Goal: Task Accomplishment & Management: Manage account settings

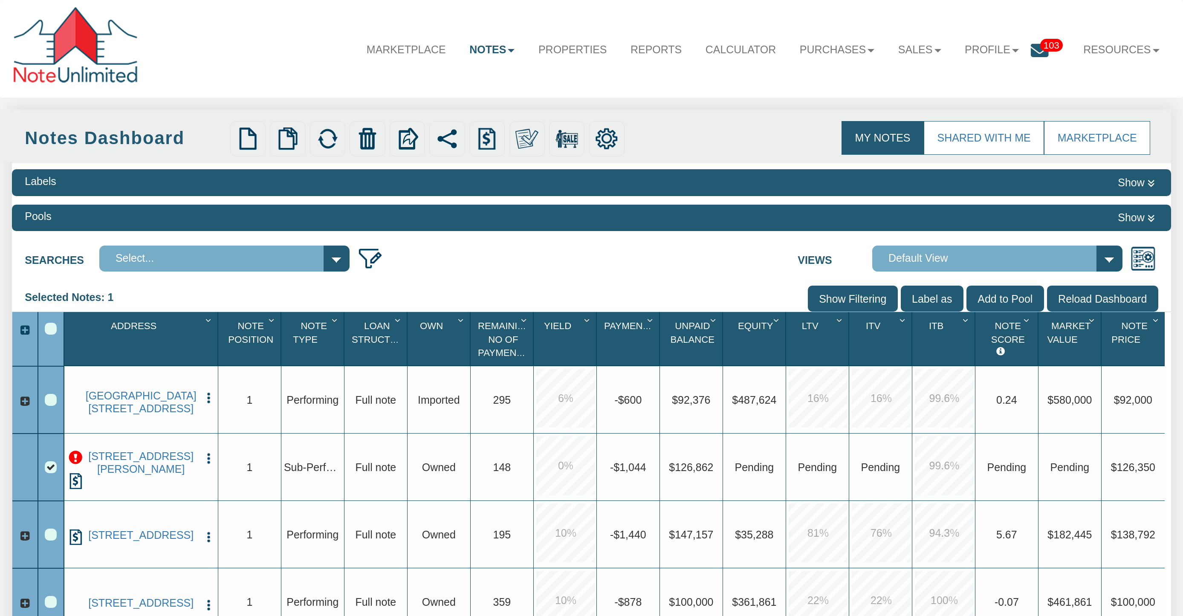
click at [23, 537] on icon at bounding box center [25, 536] width 12 height 12
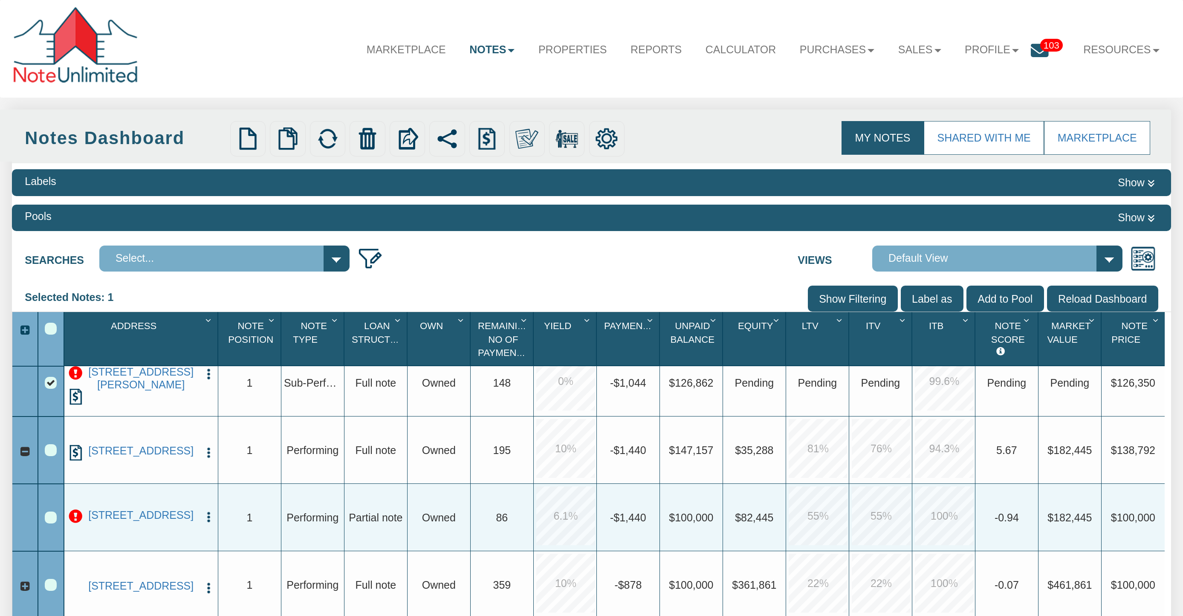
scroll to position [51, 0]
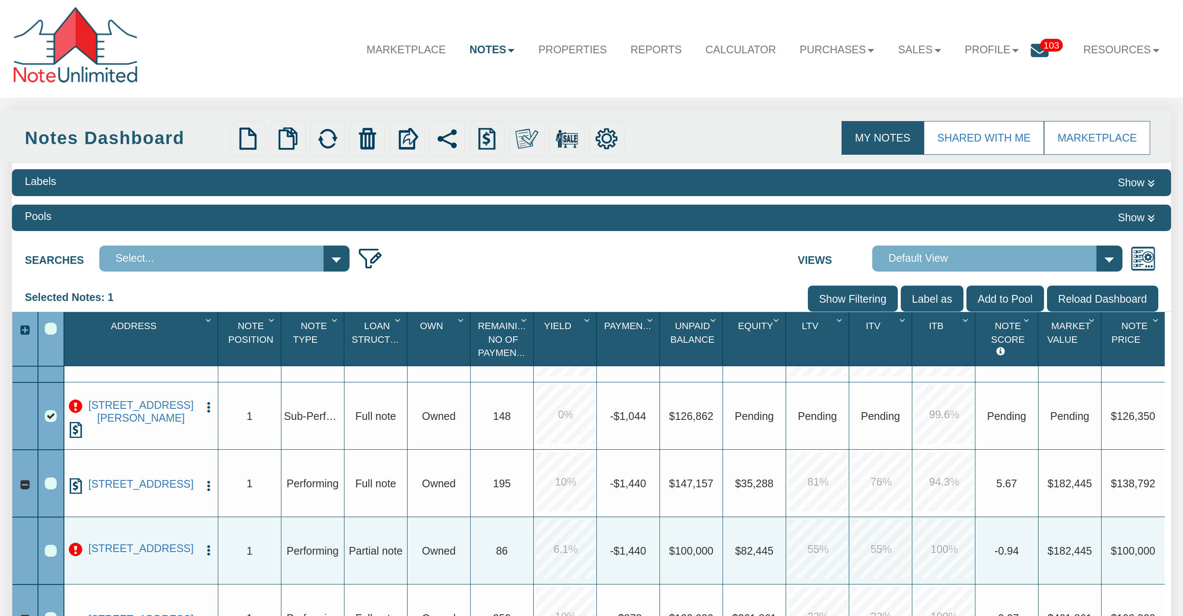
click at [45, 554] on div "Row 5, Row Selection Checkbox" at bounding box center [51, 551] width 12 height 12
click at [50, 551] on div "Row 5, Row Selection Checkbox" at bounding box center [51, 551] width 12 height 12
click at [112, 479] on link "563 Northgate Circle, New Braunfels, TX, 78130" at bounding box center [141, 484] width 114 height 13
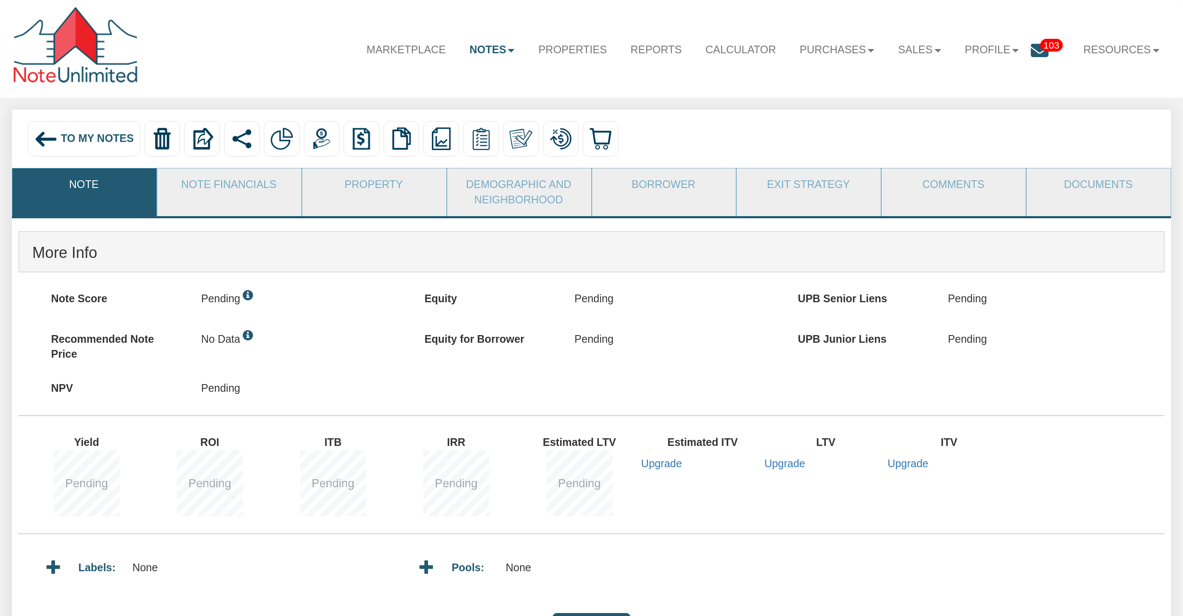
click at [51, 489] on div "Pending" at bounding box center [93, 485] width 136 height 70
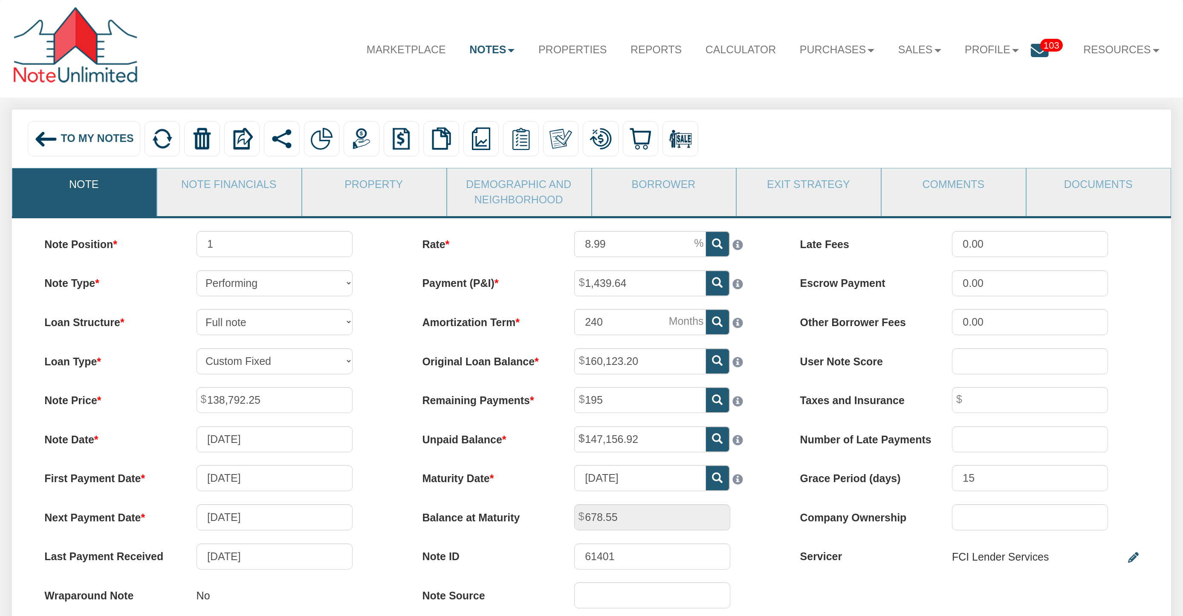
click at [73, 147] on div "To My Notes" at bounding box center [84, 138] width 112 height 35
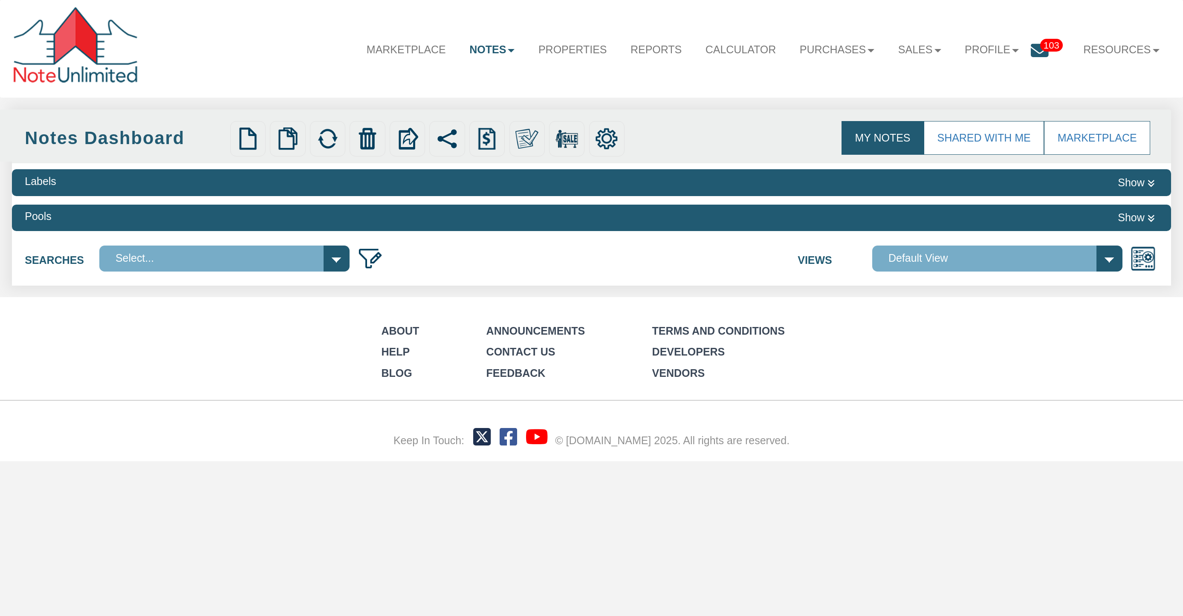
select select
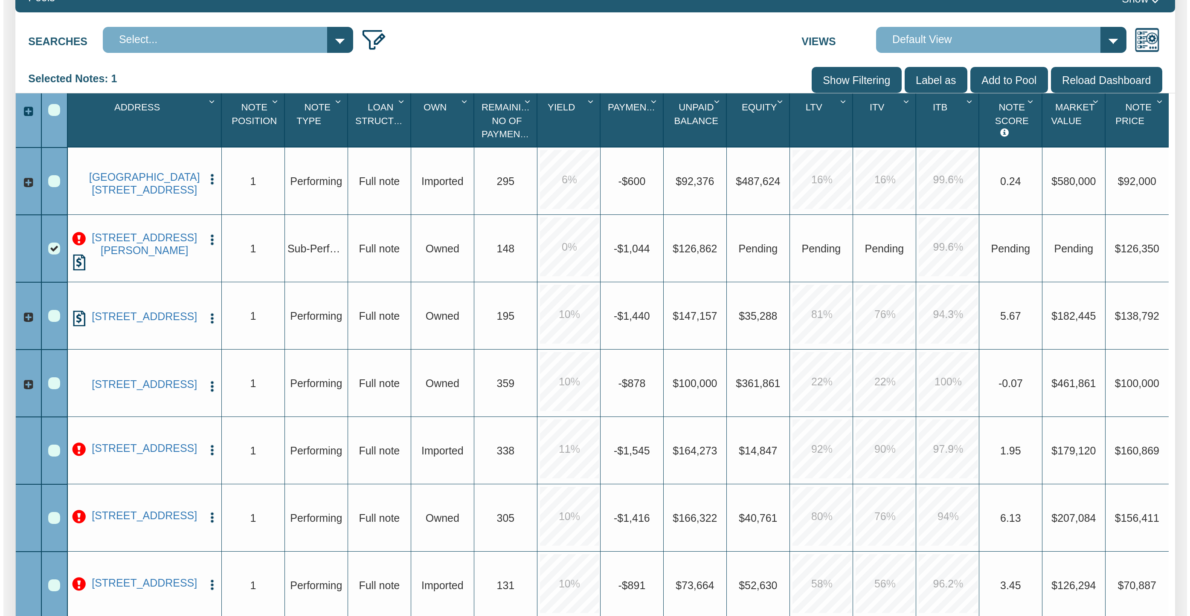
scroll to position [229, 0]
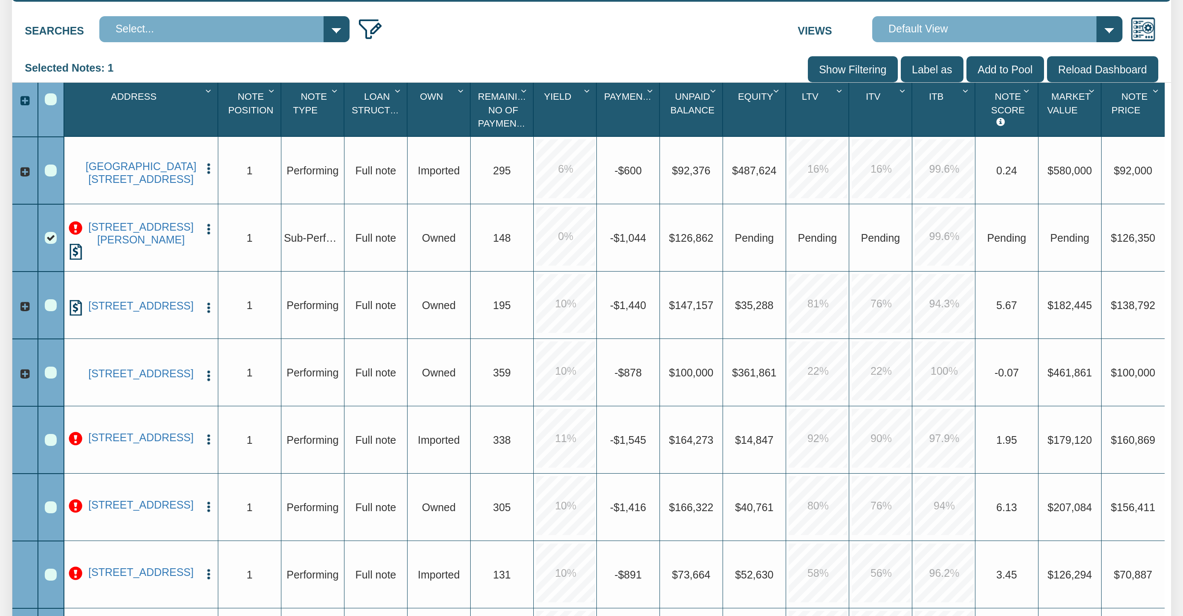
drag, startPoint x: 29, startPoint y: 305, endPoint x: 36, endPoint y: 370, distance: 65.6
click at [29, 305] on icon at bounding box center [25, 307] width 12 height 12
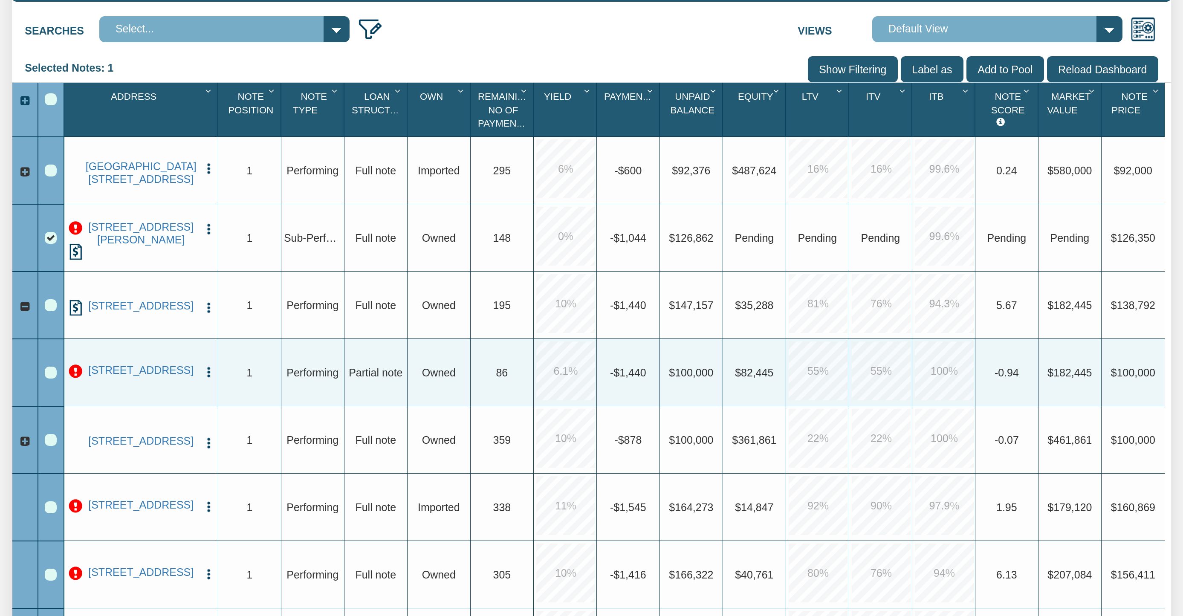
click at [52, 305] on div "Row 4, Row Selection Checkbox" at bounding box center [51, 305] width 12 height 12
drag, startPoint x: 52, startPoint y: 371, endPoint x: 110, endPoint y: 457, distance: 103.9
click at [52, 371] on div "Row 5, Row Selection Checkbox" at bounding box center [51, 373] width 12 height 12
click at [52, 308] on div "Row 4, Row Selection Checkbox" at bounding box center [51, 305] width 12 height 12
click at [209, 367] on img "button" at bounding box center [208, 372] width 13 height 13
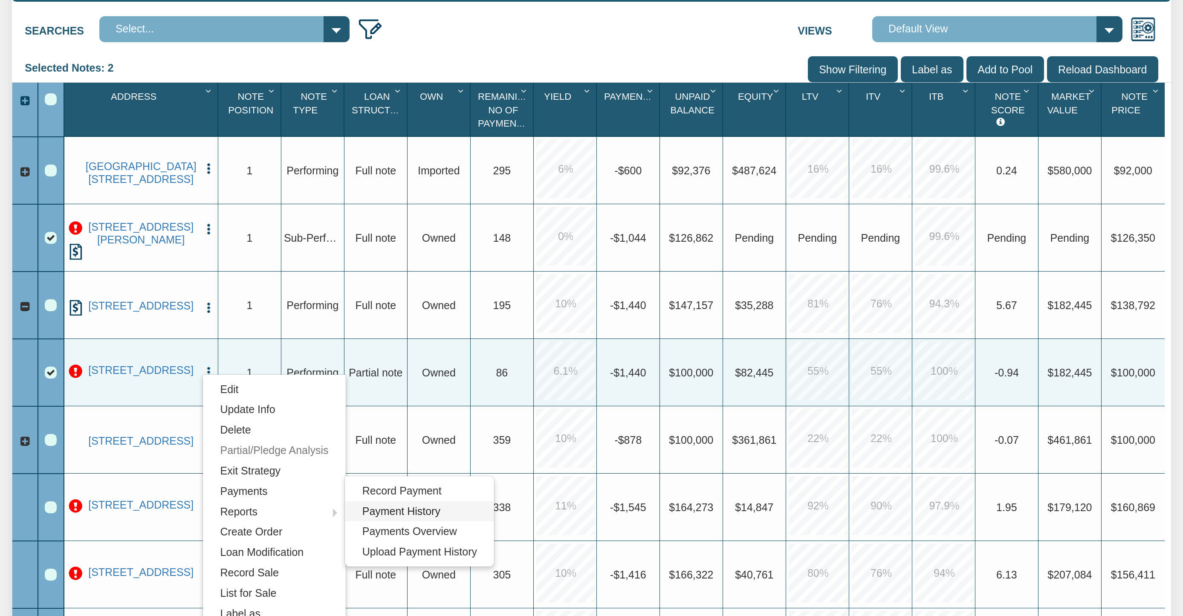
click at [426, 513] on link "Payment History" at bounding box center [419, 512] width 149 height 20
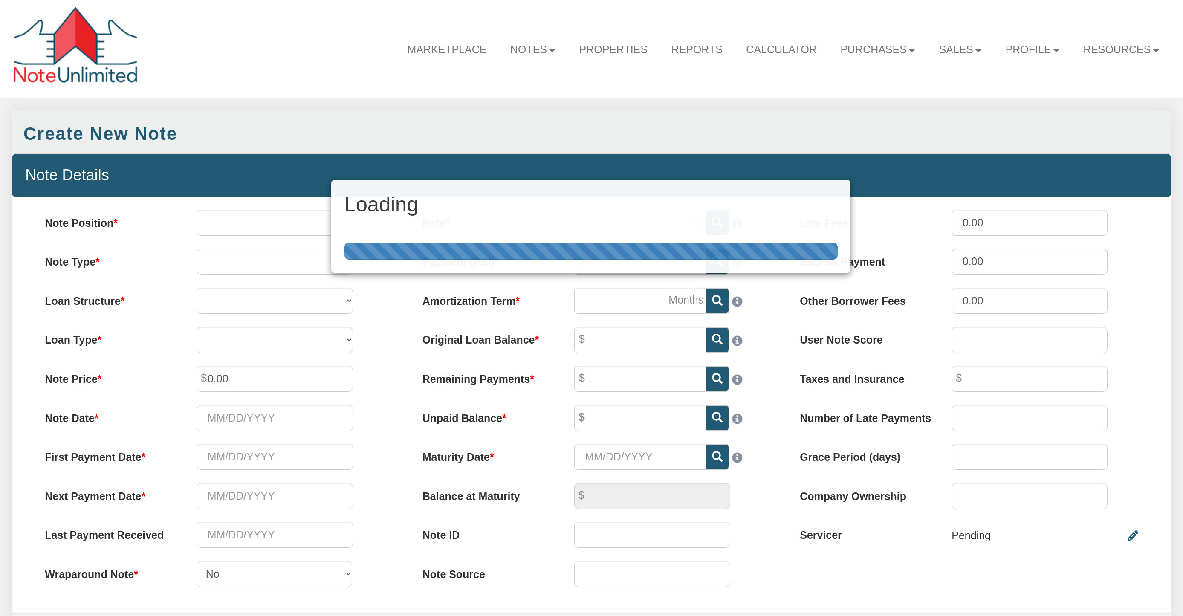
select select "string:SFR"
